Goal: Task Accomplishment & Management: Use online tool/utility

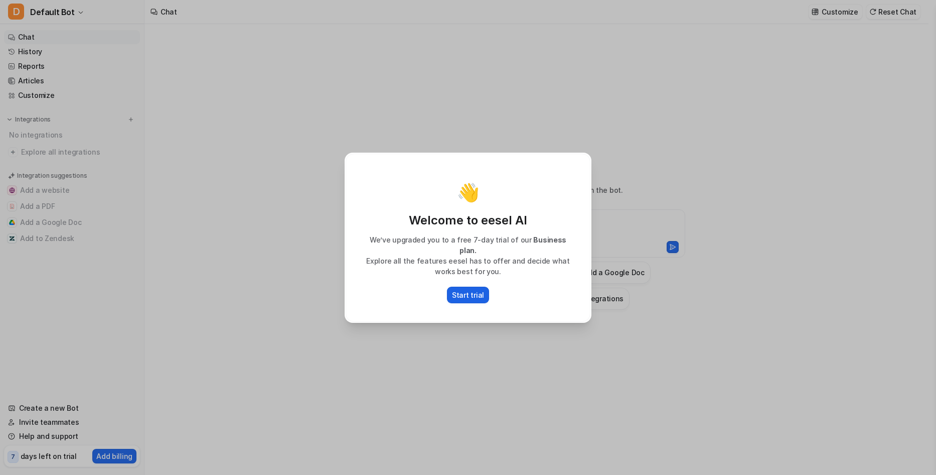
click at [455, 290] on p "Start trial" at bounding box center [468, 295] width 32 height 11
